Goal: Task Accomplishment & Management: Manage account settings

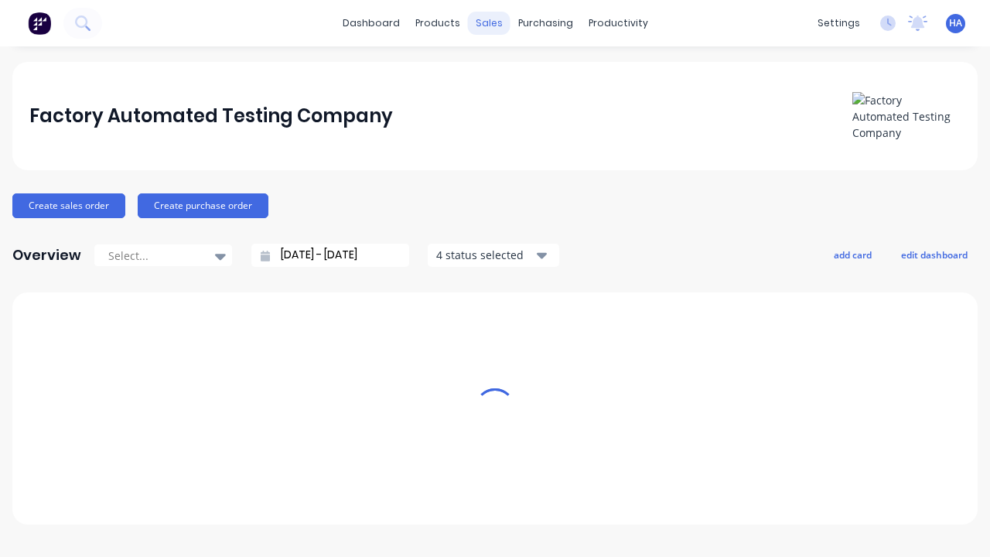
click at [489, 23] on div "sales" at bounding box center [489, 23] width 43 height 23
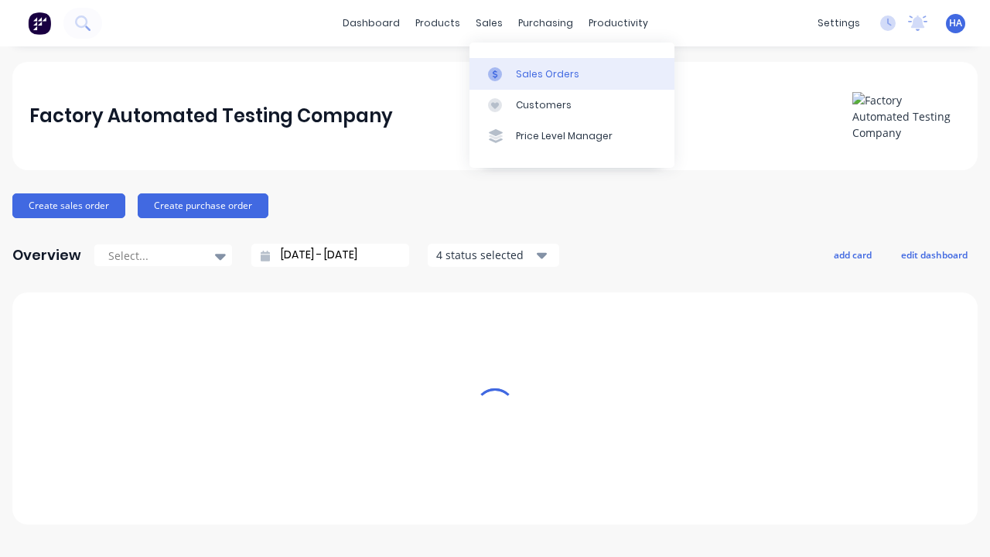
click at [571, 73] on link "Sales Orders" at bounding box center [571, 73] width 205 height 31
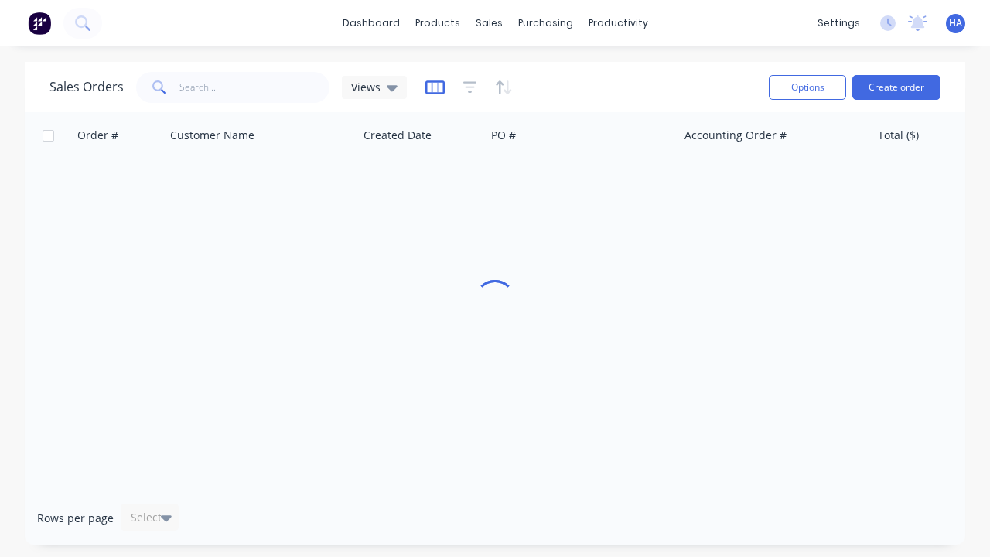
click at [432, 87] on icon "button" at bounding box center [434, 87] width 19 height 15
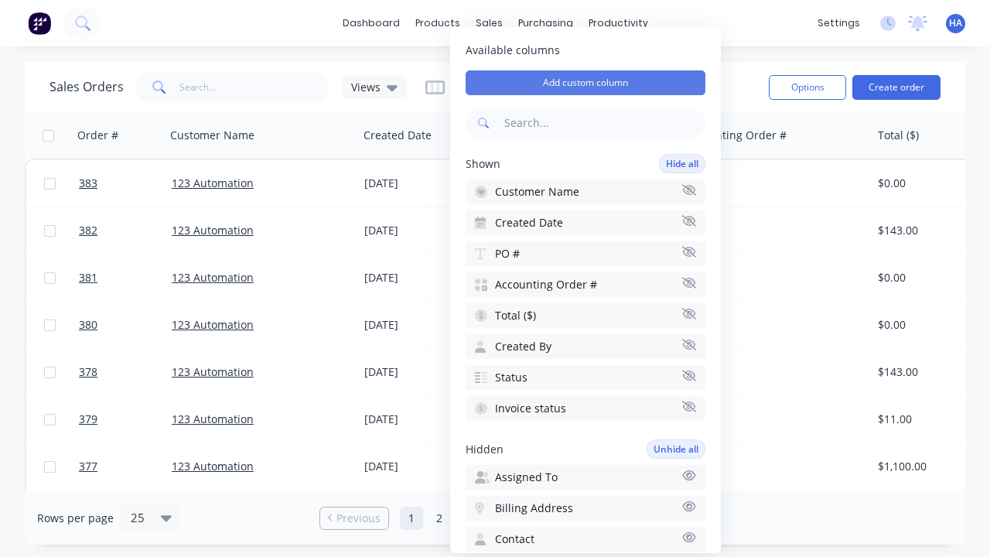
click at [585, 83] on button "Add custom column" at bounding box center [585, 82] width 240 height 25
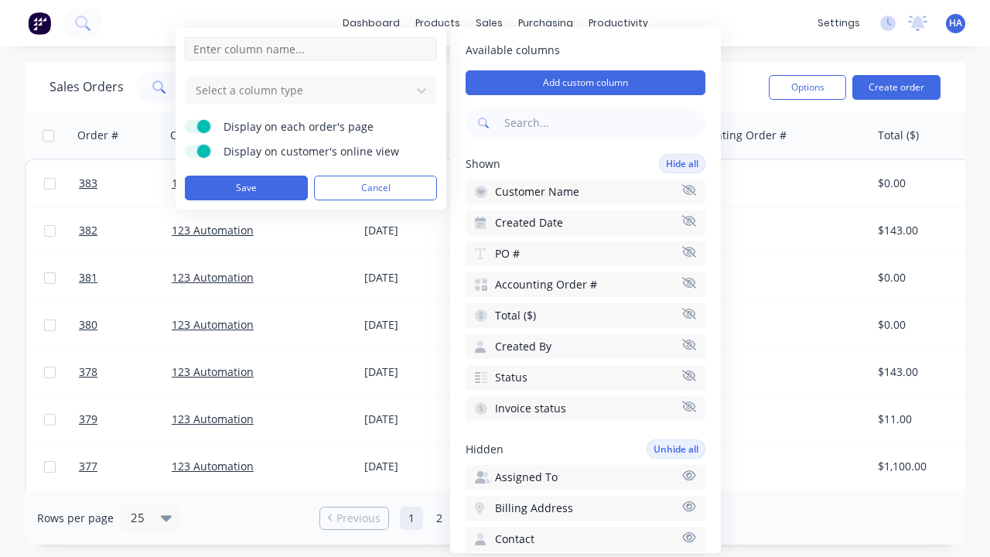
click at [311, 49] on input at bounding box center [311, 48] width 252 height 23
type input "New Custom Phone Column"
click at [298, 90] on div at bounding box center [298, 89] width 209 height 19
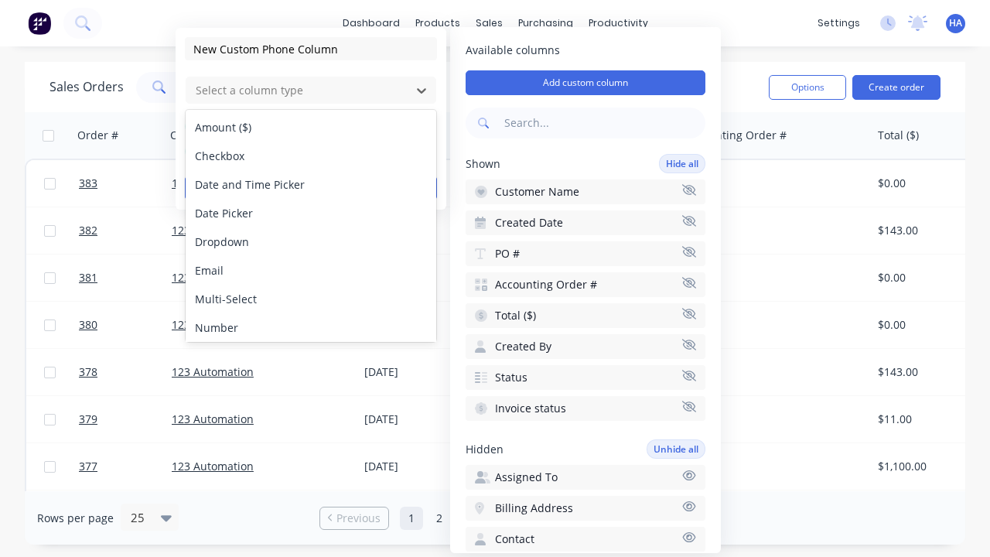
click at [311, 342] on div "Phone" at bounding box center [311, 356] width 251 height 29
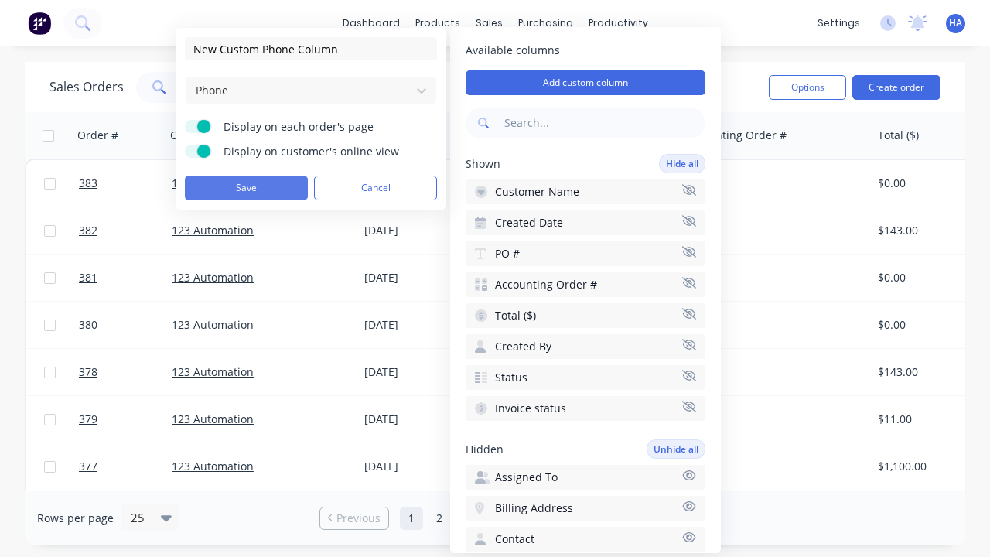
click at [246, 188] on button "Save" at bounding box center [246, 188] width 123 height 25
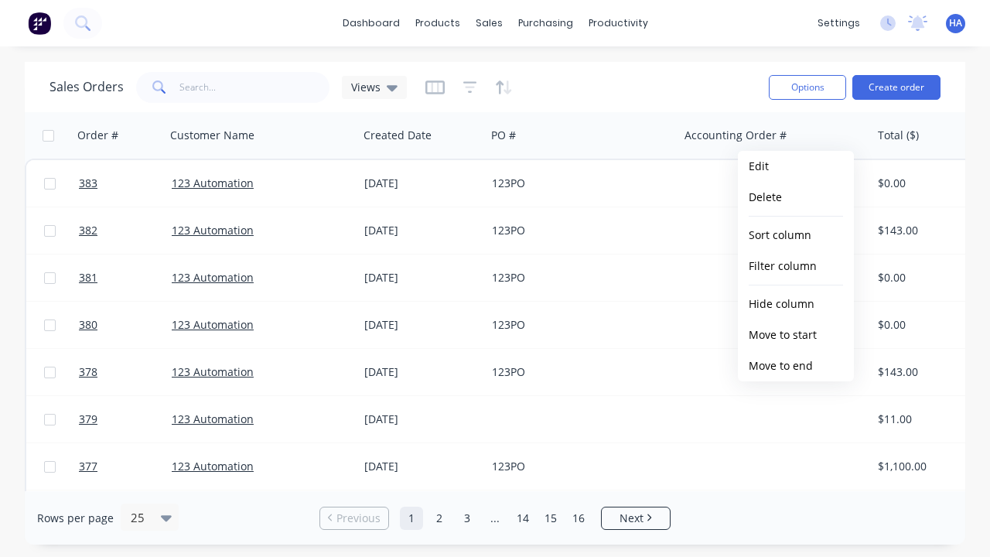
scroll to position [0, 739]
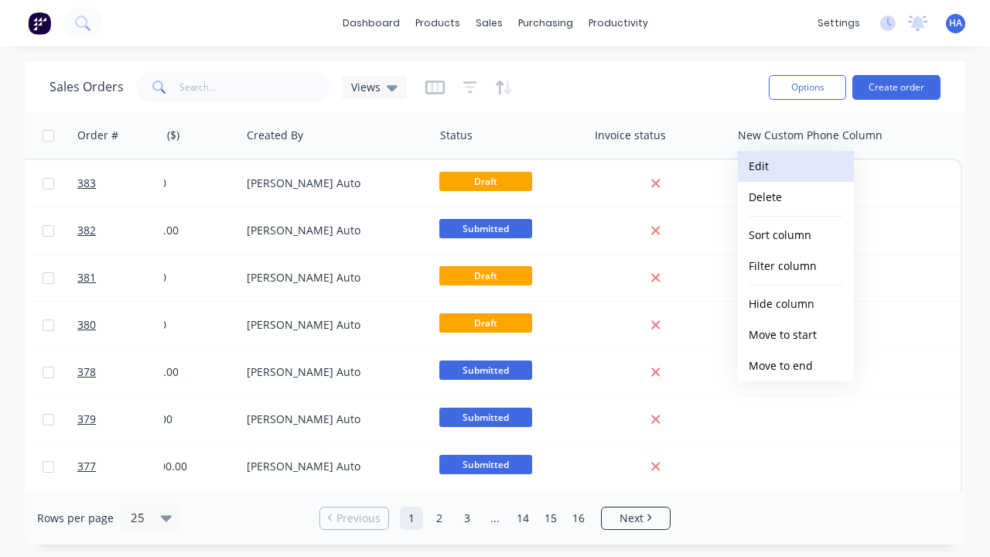
click at [796, 166] on button "Edit" at bounding box center [796, 166] width 116 height 31
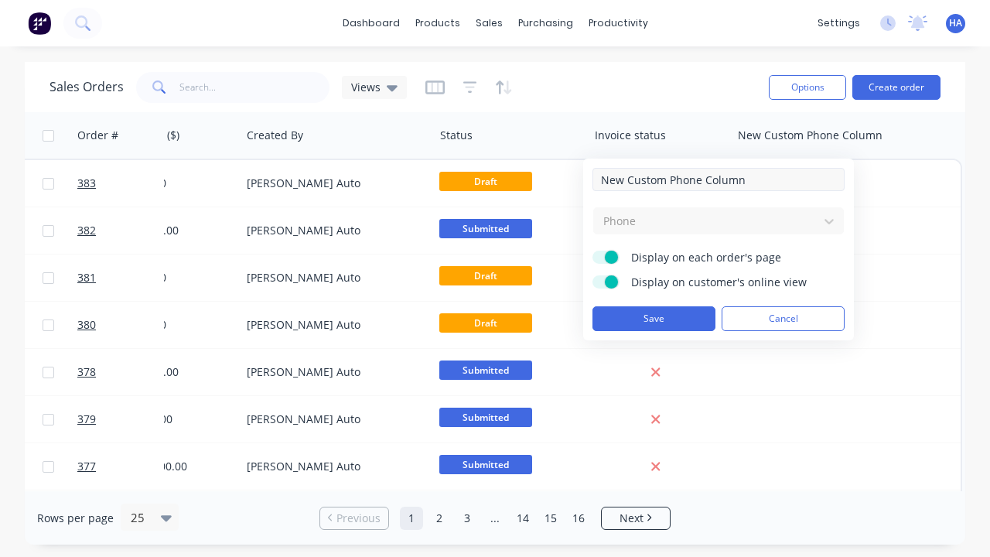
click at [718, 179] on input "New Custom Phone Column" at bounding box center [718, 179] width 252 height 23
type input "New Custom Phone Column - Updated"
click at [653, 319] on button "Save" at bounding box center [653, 318] width 123 height 25
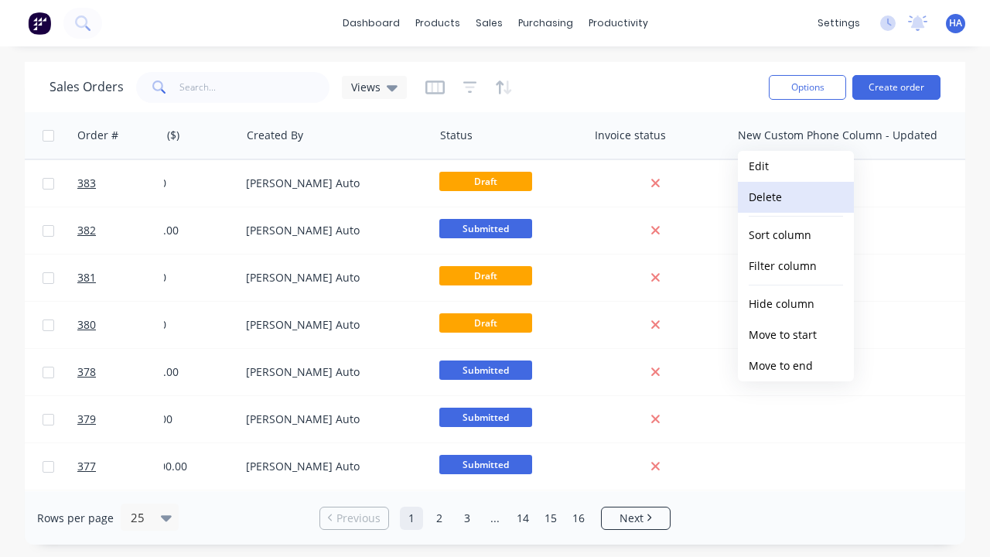
click at [796, 197] on button "Delete" at bounding box center [796, 197] width 116 height 31
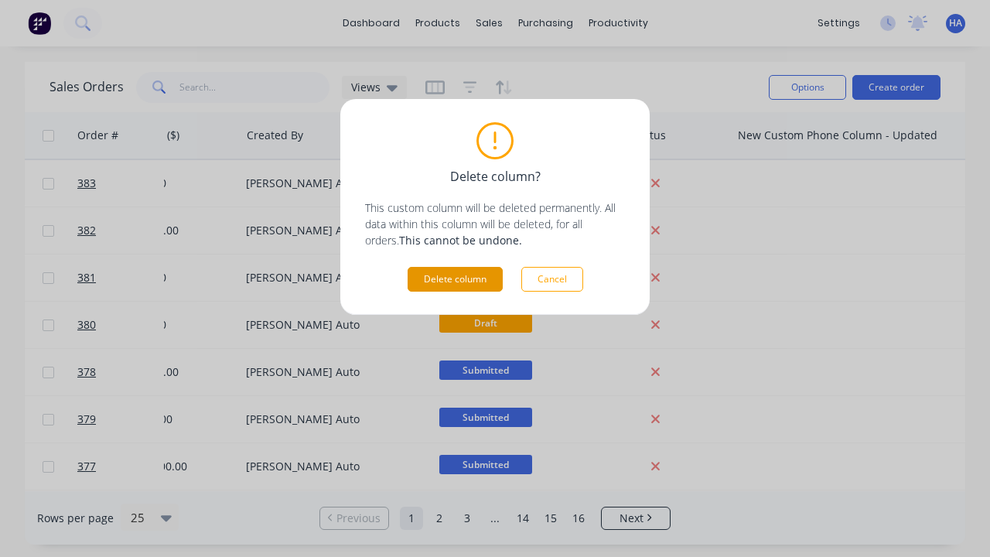
click at [455, 279] on button "Delete column" at bounding box center [454, 279] width 95 height 25
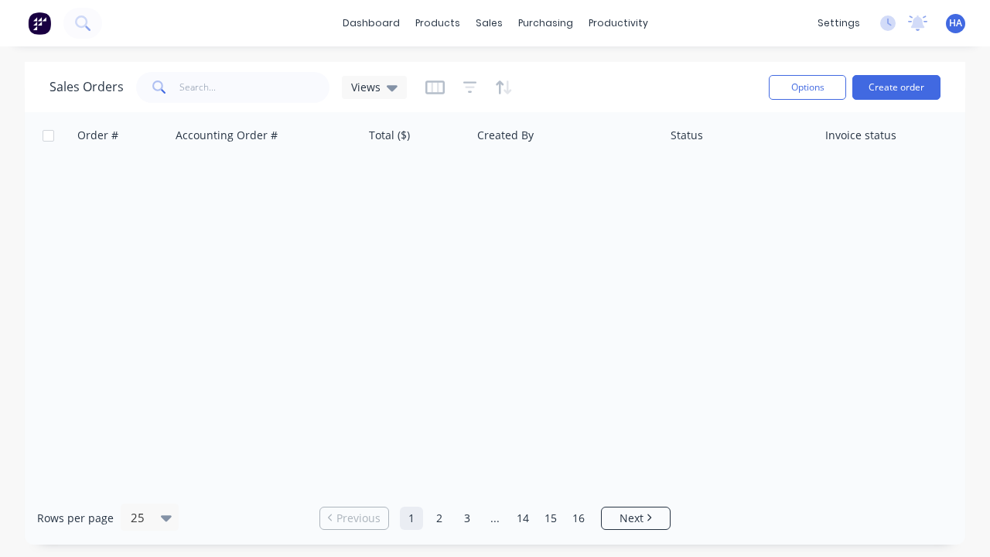
scroll to position [0, 509]
